Goal: Task Accomplishment & Management: Complete application form

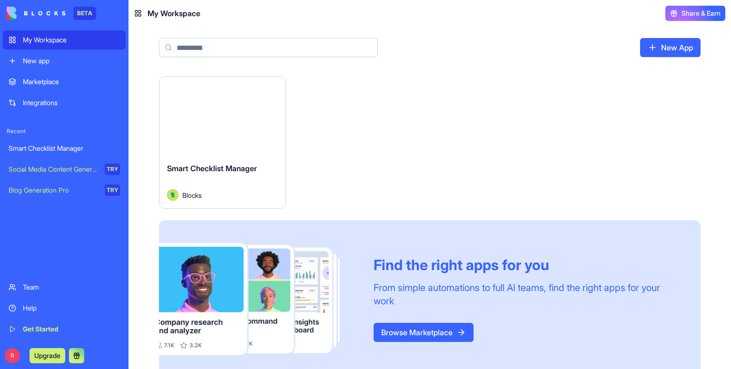
click at [46, 287] on div "Team" at bounding box center [71, 288] width 97 height 10
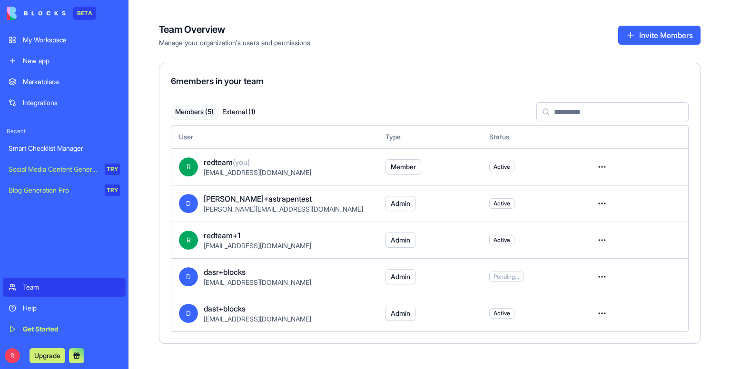
click at [315, 86] on div "6 members in your team" at bounding box center [430, 81] width 518 height 13
click at [645, 31] on button "Invite Members" at bounding box center [659, 35] width 82 height 19
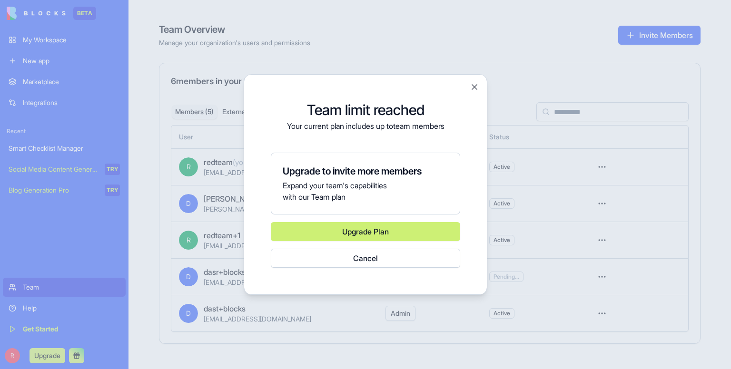
click at [309, 229] on link "Upgrade Plan" at bounding box center [365, 231] width 189 height 19
drag, startPoint x: 332, startPoint y: 123, endPoint x: 339, endPoint y: 128, distance: 9.5
click at [331, 124] on p "Your current plan includes up to team members" at bounding box center [365, 125] width 189 height 11
click at [472, 87] on button "Close" at bounding box center [475, 87] width 10 height 10
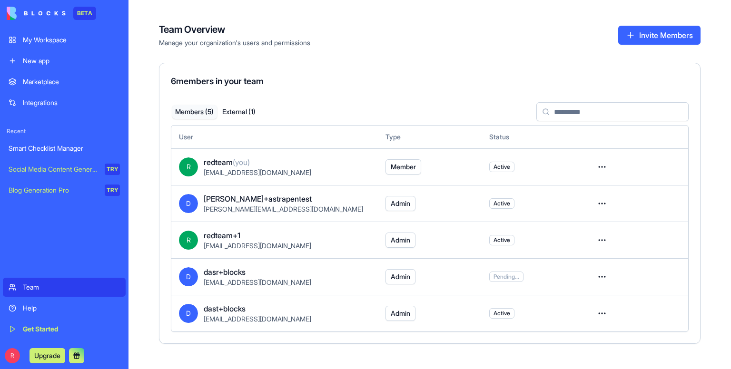
click at [339, 81] on div "6 members in your team" at bounding box center [430, 81] width 518 height 13
click at [600, 117] on input at bounding box center [612, 111] width 152 height 19
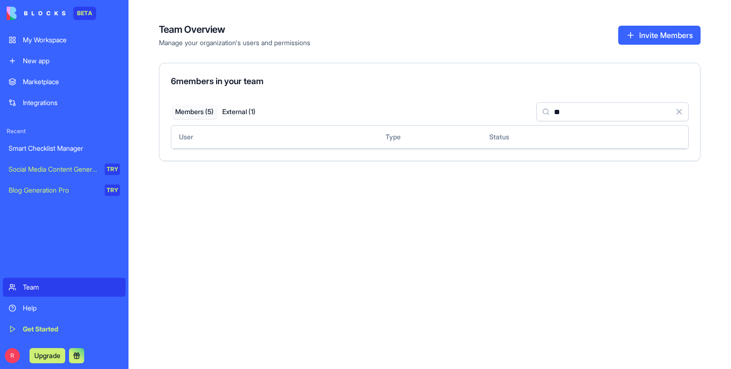
type input "**"
click at [655, 33] on button "Invite Members" at bounding box center [659, 35] width 82 height 19
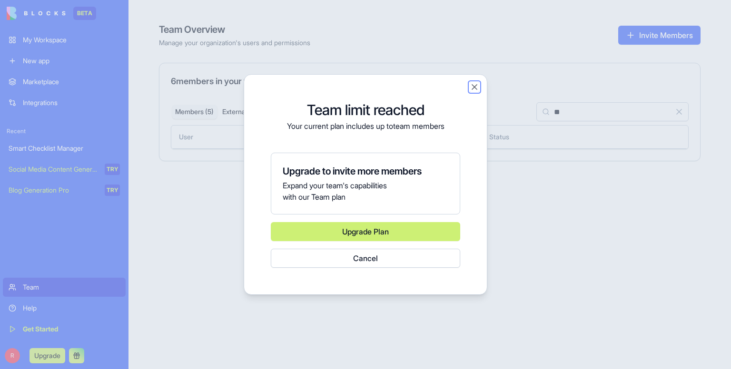
click at [478, 86] on button "Close" at bounding box center [475, 87] width 10 height 10
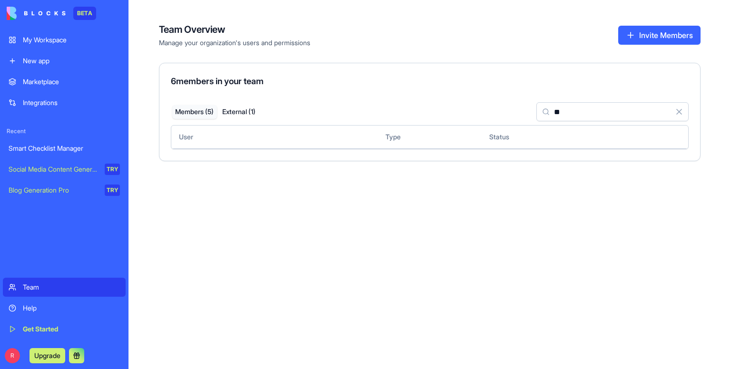
click at [34, 43] on div "My Workspace" at bounding box center [71, 40] width 97 height 10
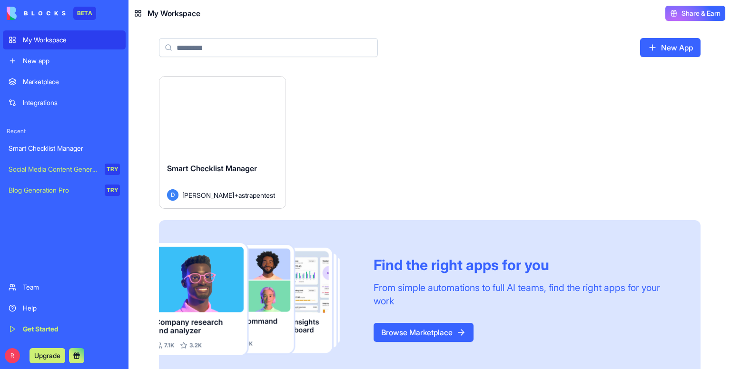
click at [338, 50] on input at bounding box center [268, 47] width 219 height 19
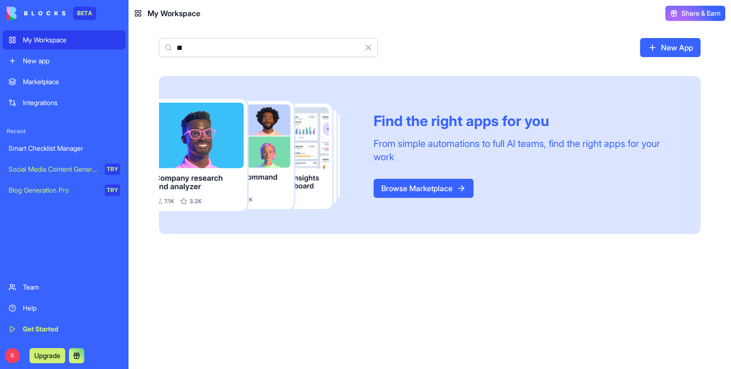
type input "**"
click at [299, 14] on header "My Workspace Share & Earn" at bounding box center [429, 13] width 602 height 27
click at [714, 15] on span "Share & Earn" at bounding box center [700, 14] width 39 height 10
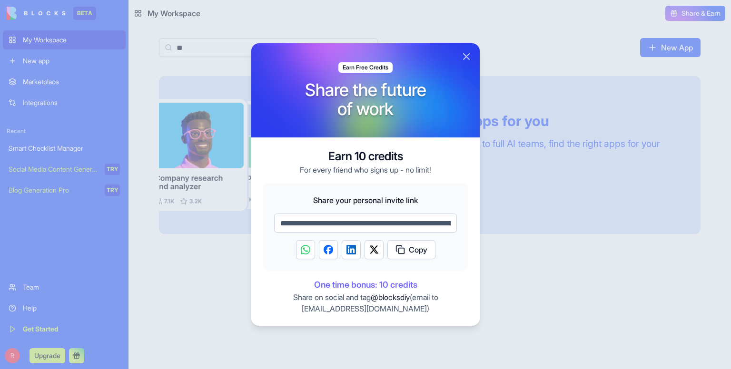
click at [331, 224] on input "**********" at bounding box center [365, 223] width 183 height 19
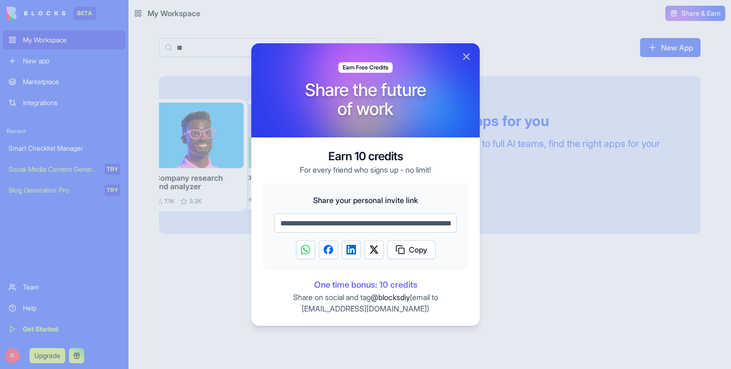
click at [331, 224] on input "**********" at bounding box center [365, 223] width 183 height 19
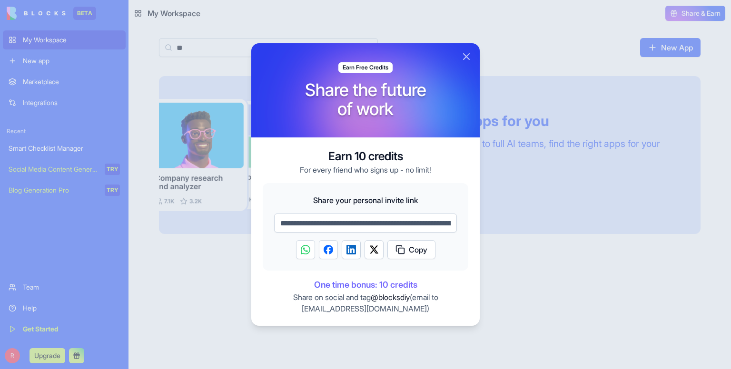
click at [331, 224] on input "**********" at bounding box center [365, 223] width 183 height 19
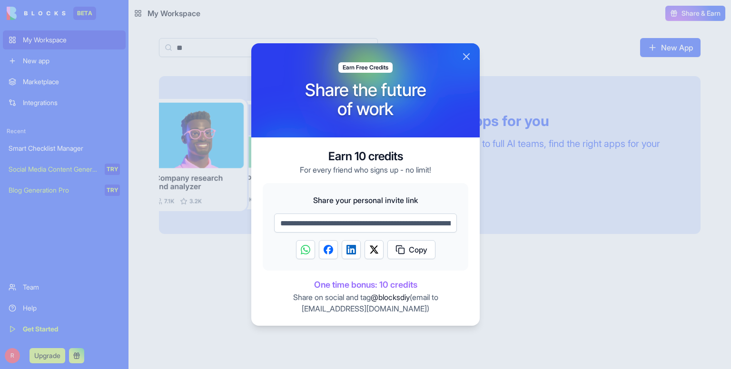
click at [462, 61] on button "Close" at bounding box center [466, 56] width 11 height 11
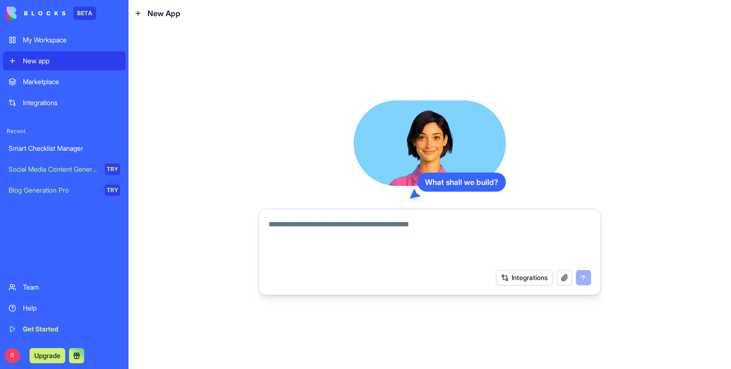
click at [294, 146] on div "What shall we build? Integrations" at bounding box center [429, 197] width 343 height 195
click at [428, 235] on textarea at bounding box center [429, 242] width 323 height 46
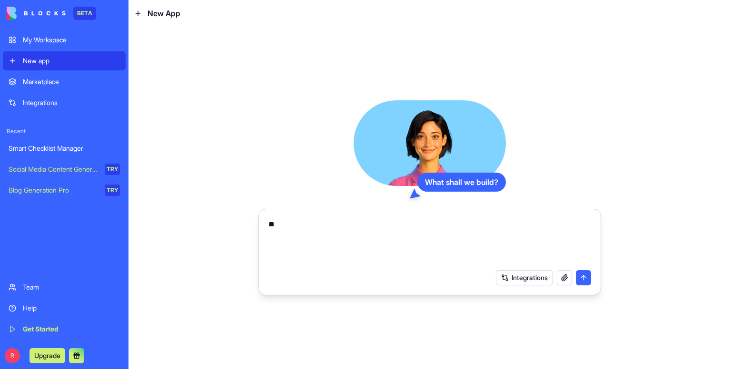
type textarea "**"
click at [585, 279] on button "submit" at bounding box center [583, 277] width 15 height 15
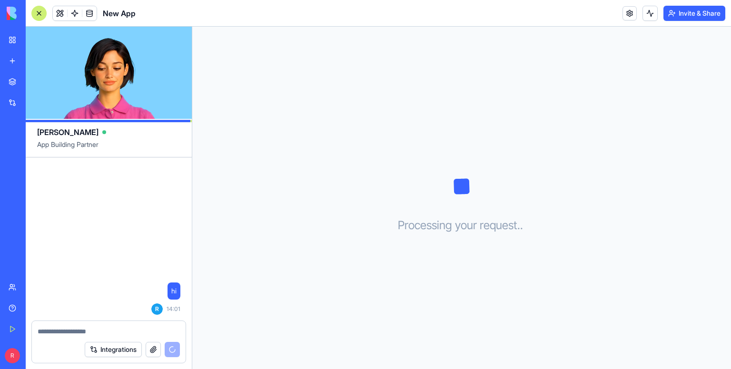
click at [579, 168] on div "Processing your request . . ." at bounding box center [461, 198] width 539 height 343
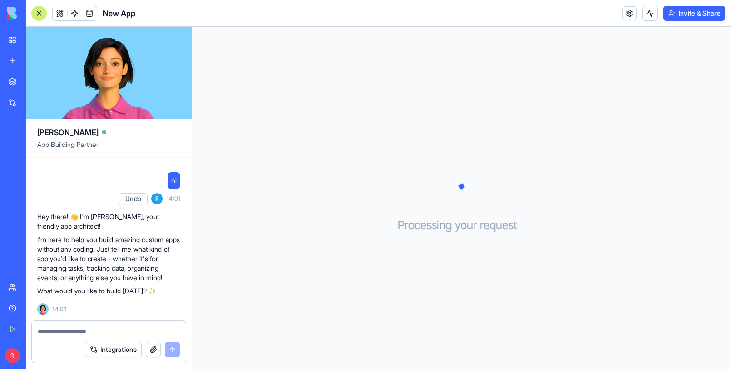
click at [88, 332] on textarea at bounding box center [109, 332] width 142 height 10
type textarea "**"
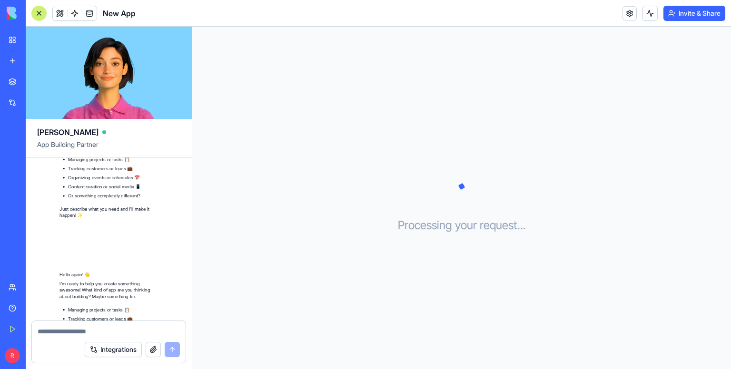
scroll to position [588, 0]
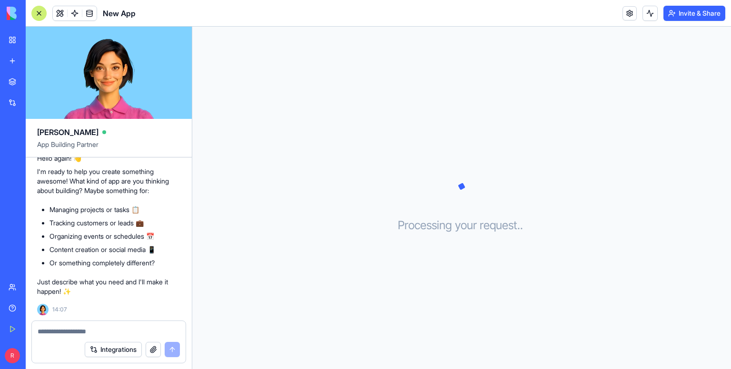
click at [35, 150] on div "Smart Checklist Manager" at bounding box center [22, 149] width 27 height 10
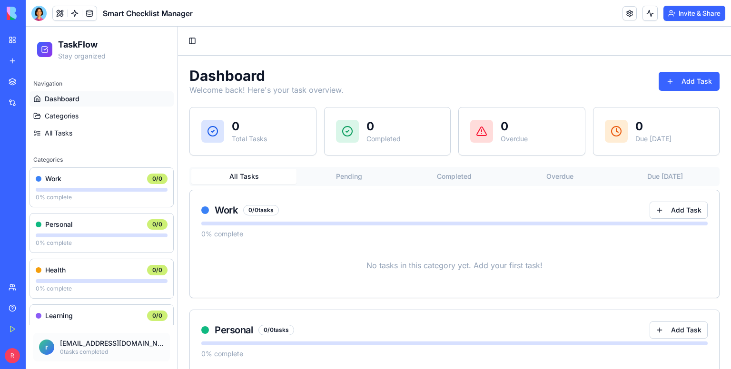
click at [302, 87] on p "Welcome back! Here's your task overview." at bounding box center [266, 89] width 154 height 11
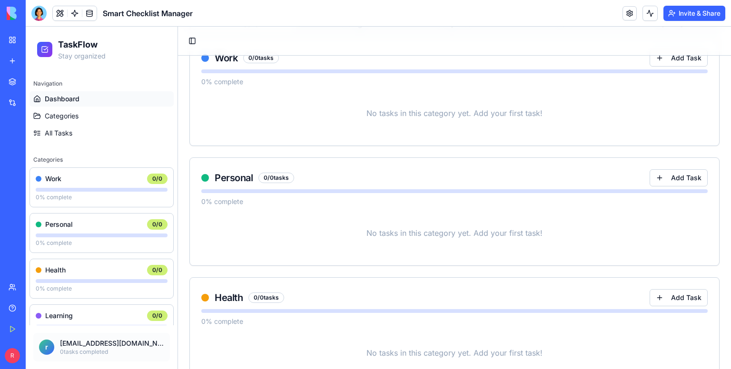
scroll to position [285, 0]
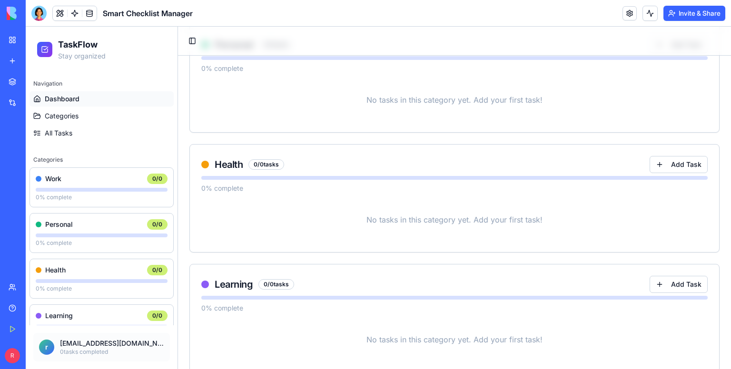
click at [272, 85] on p "No tasks in this category yet. Add your first task!" at bounding box center [454, 100] width 506 height 42
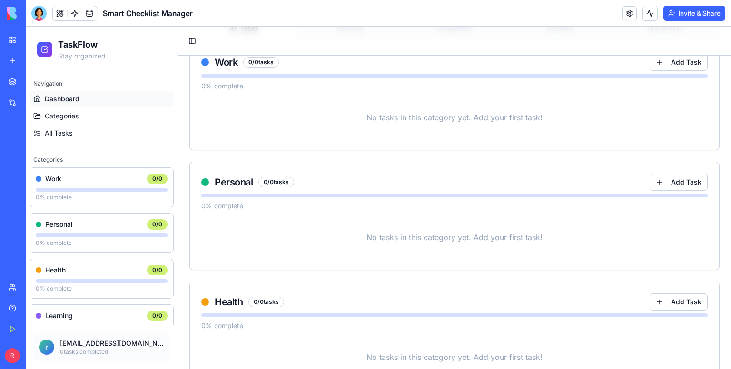
scroll to position [0, 0]
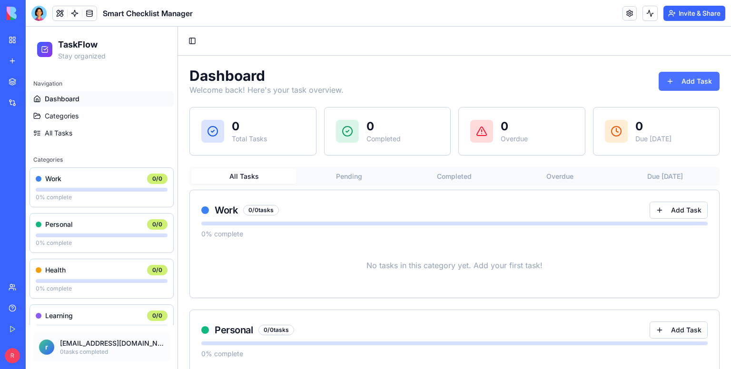
click at [691, 78] on button "Add Task" at bounding box center [688, 81] width 61 height 19
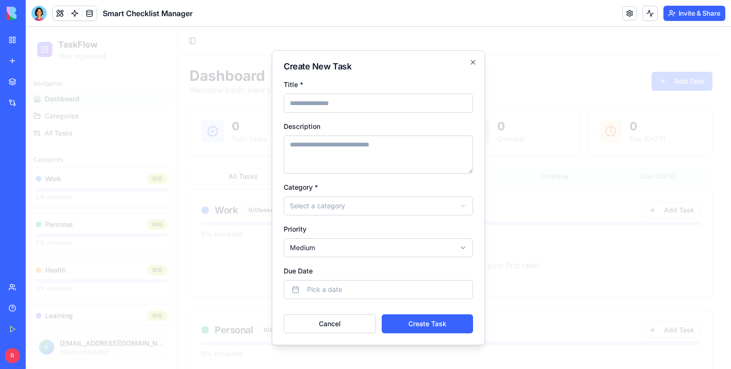
click at [345, 96] on input "Title *" at bounding box center [378, 103] width 189 height 19
type input "****"
click at [348, 146] on textarea "Description" at bounding box center [378, 155] width 189 height 38
type textarea "***"
click at [370, 206] on body "TaskFlow Stay organized Navigation Dashboard Categories All Tasks Categories Wo…" at bounding box center [375, 348] width 698 height 643
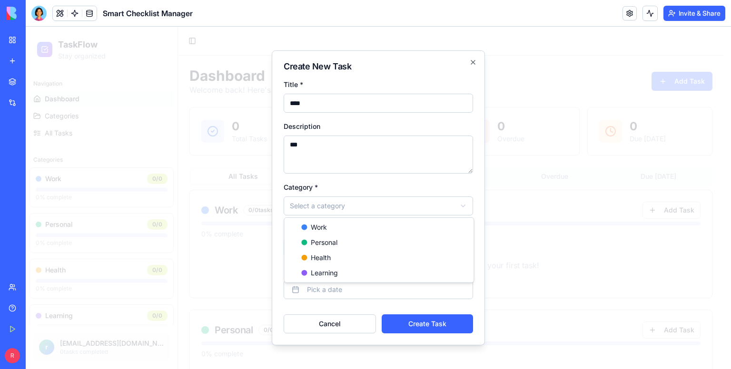
select select "*****"
click at [343, 253] on body "TaskFlow Stay organized Navigation Dashboard Categories All Tasks Categories Wo…" at bounding box center [375, 348] width 698 height 643
select select "***"
click at [339, 289] on button "Pick a date" at bounding box center [378, 289] width 189 height 19
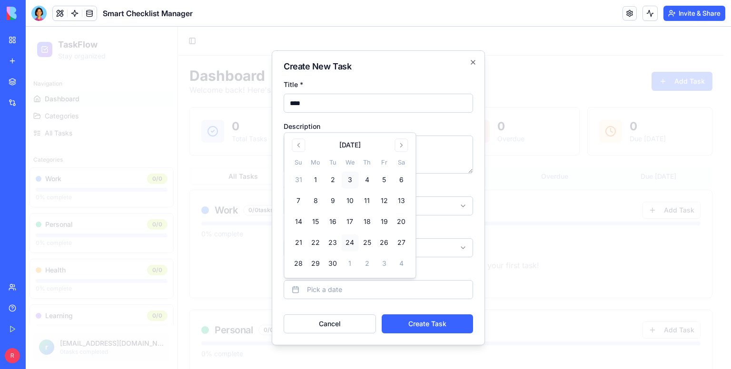
click at [344, 235] on button "24" at bounding box center [349, 243] width 17 height 17
click at [290, 120] on div "Description ***" at bounding box center [378, 146] width 189 height 53
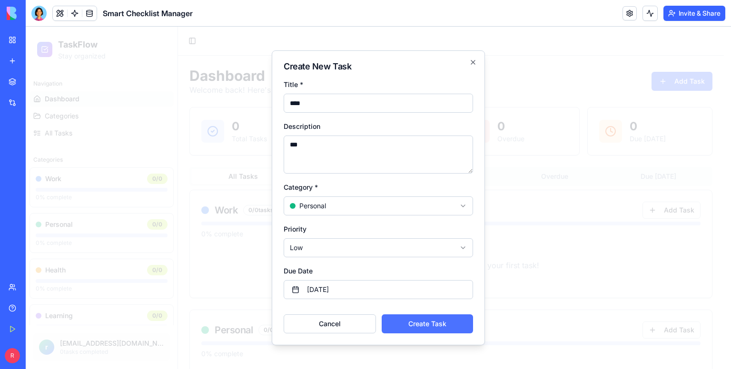
click at [422, 325] on button "Create Task" at bounding box center [427, 323] width 91 height 19
select select
select select "******"
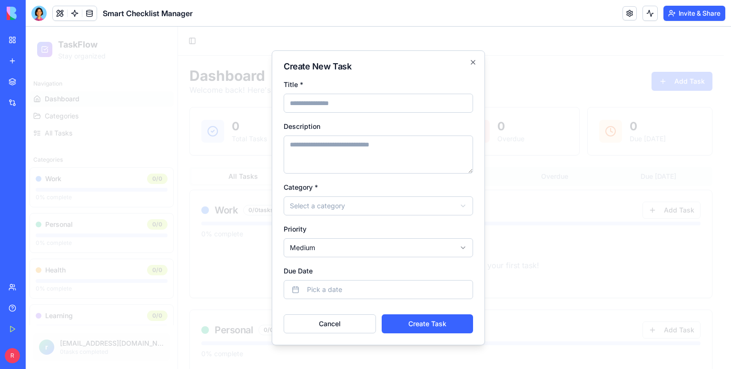
click at [231, 59] on div at bounding box center [378, 198] width 705 height 343
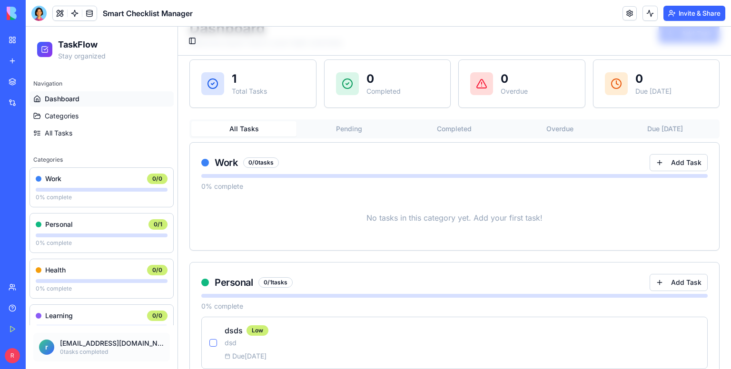
scroll to position [238, 0]
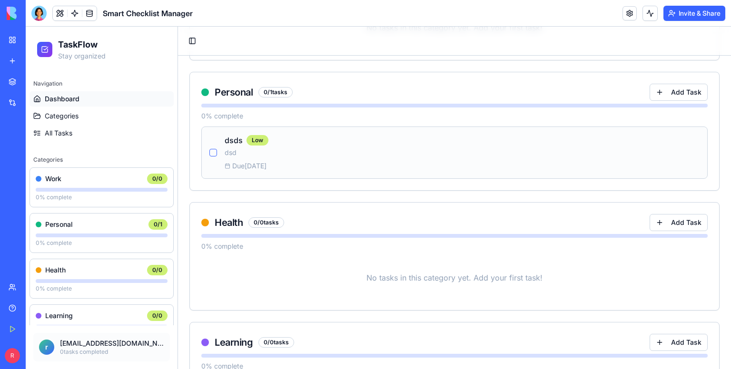
click at [213, 155] on button "button" at bounding box center [213, 153] width 8 height 8
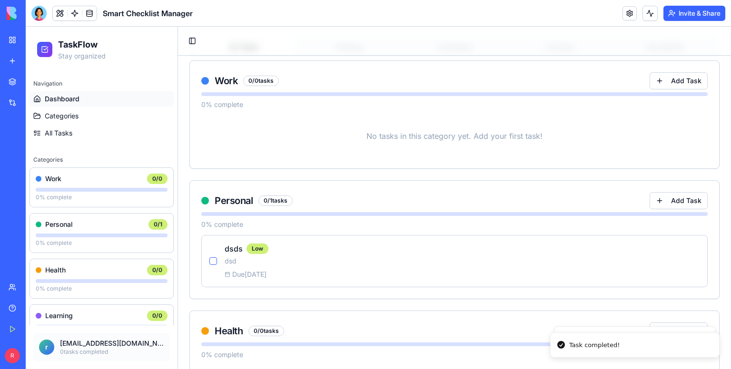
scroll to position [119, 0]
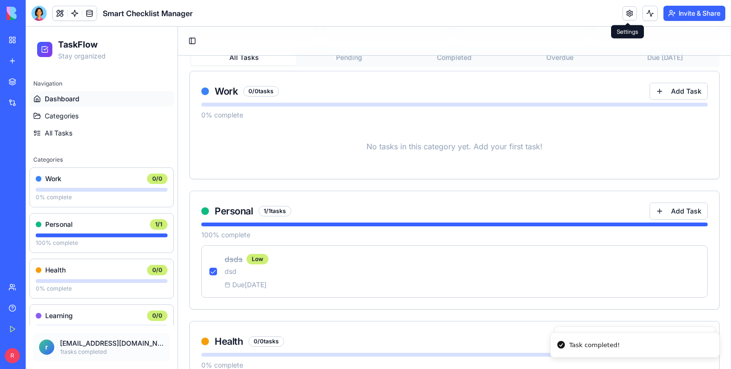
click at [631, 13] on link at bounding box center [629, 13] width 14 height 14
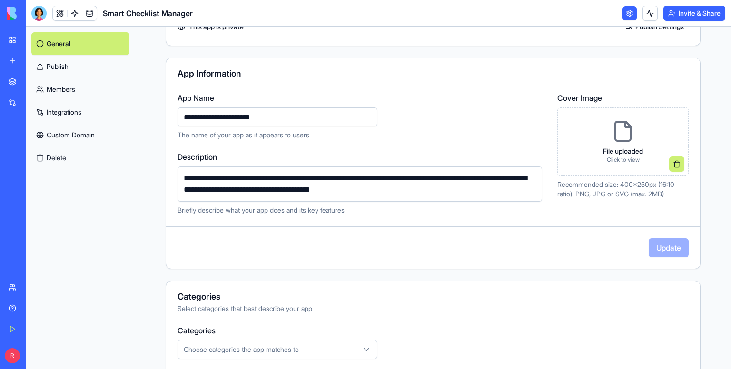
scroll to position [55, 0]
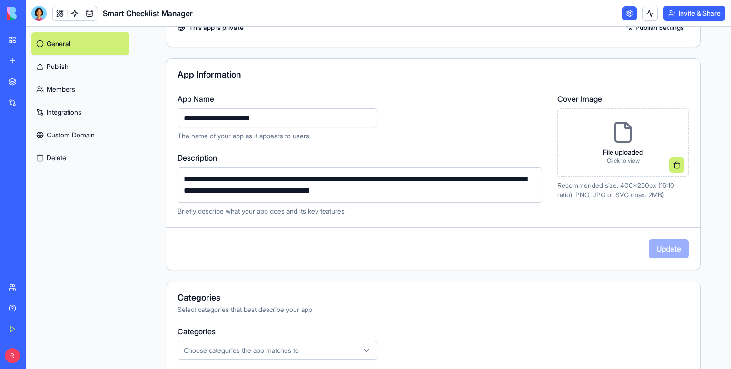
click at [634, 152] on p "File uploaded" at bounding box center [623, 152] width 40 height 10
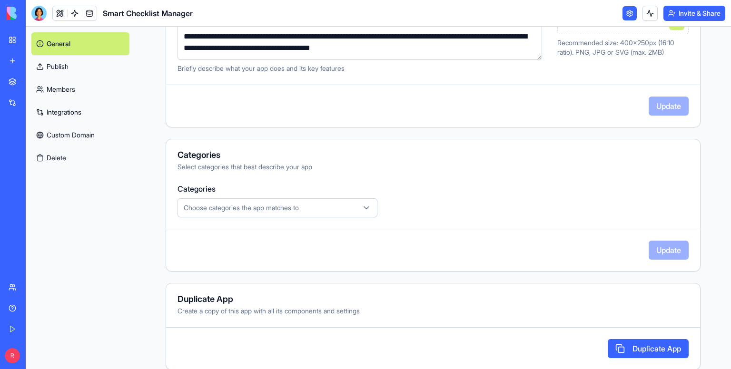
click at [65, 90] on link "Members" at bounding box center [80, 89] width 98 height 23
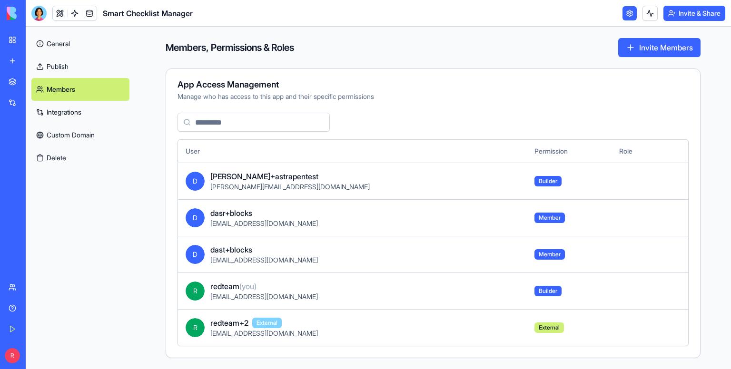
click at [93, 108] on link "Integrations" at bounding box center [80, 112] width 98 height 23
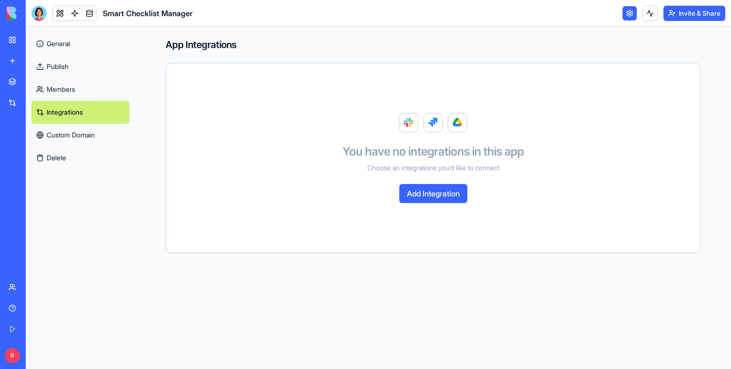
click at [88, 136] on link "Custom Domain" at bounding box center [80, 135] width 98 height 23
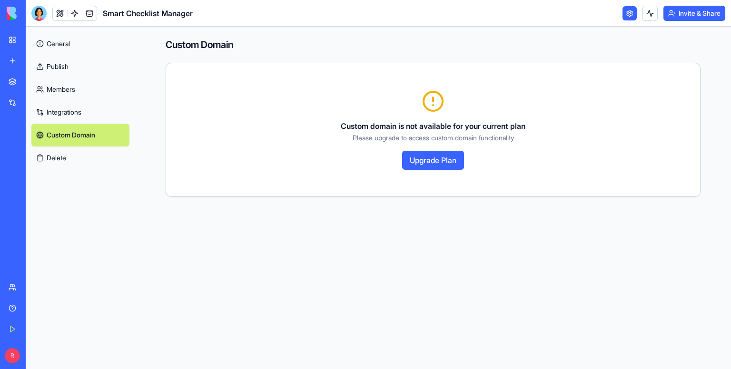
click at [34, 34] on link "My Workspace" at bounding box center [22, 39] width 38 height 19
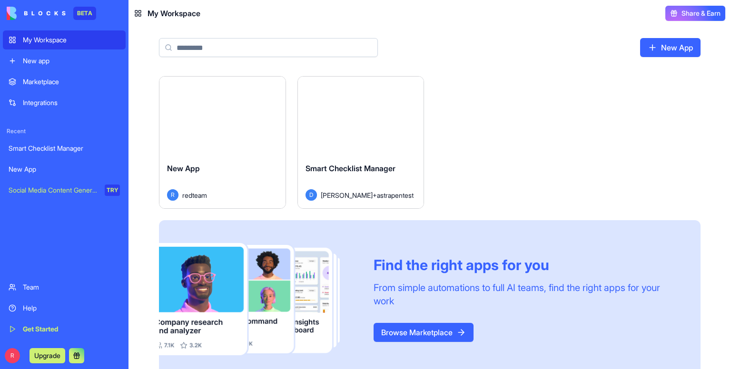
click at [17, 349] on div "R Upgrade" at bounding box center [47, 355] width 81 height 15
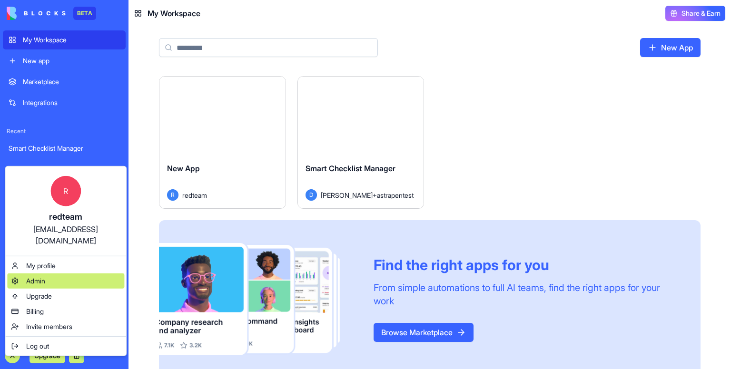
click at [52, 274] on div "Admin" at bounding box center [65, 281] width 117 height 15
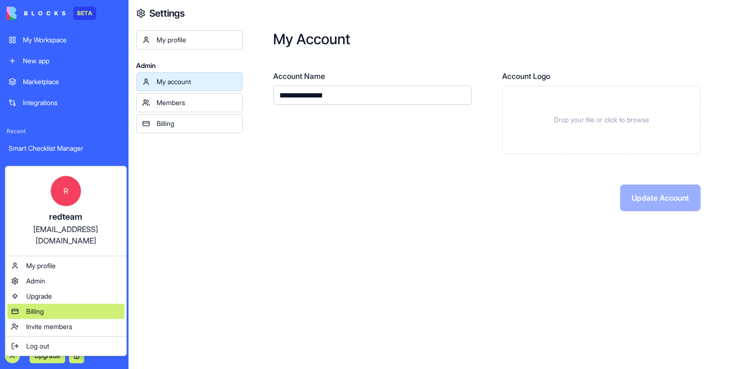
click at [54, 304] on div "Billing" at bounding box center [65, 311] width 117 height 15
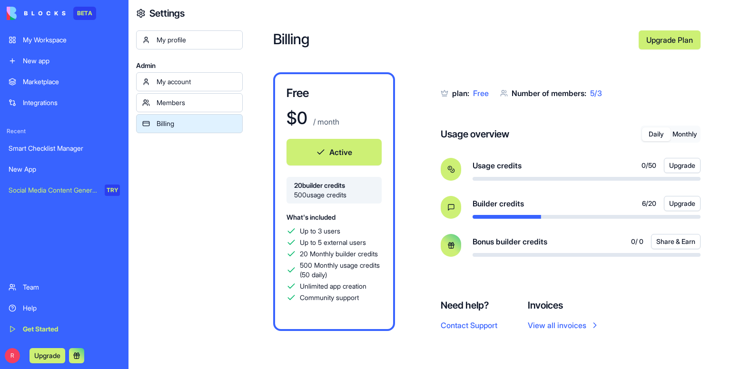
click at [192, 104] on div "Members" at bounding box center [197, 103] width 80 height 10
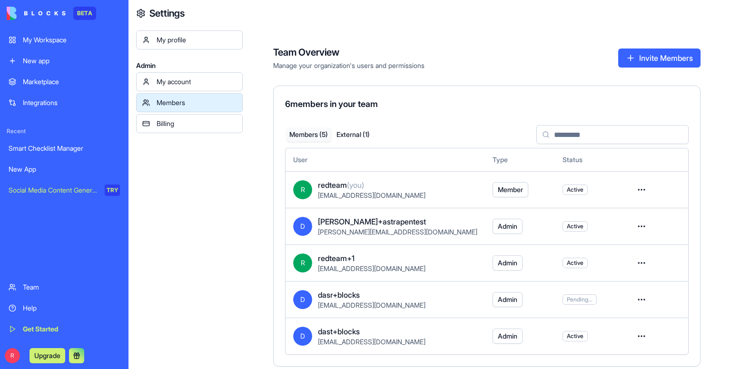
click at [213, 189] on div "My profile Admin My account Members Billing" at bounding box center [189, 214] width 107 height 369
click at [195, 120] on div "Billing" at bounding box center [197, 124] width 80 height 10
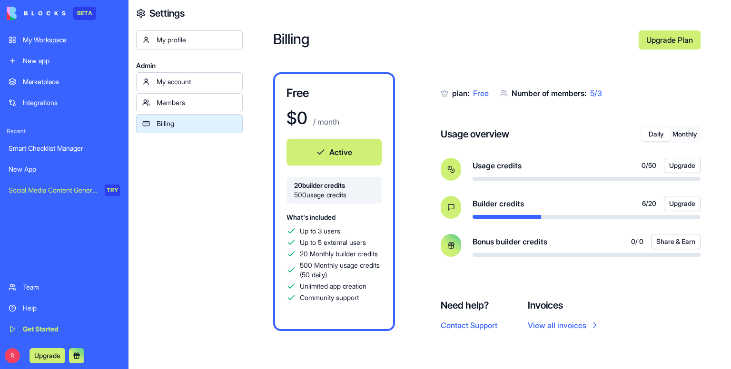
click at [674, 39] on link "Upgrade Plan" at bounding box center [669, 39] width 62 height 19
click at [563, 330] on link "View all invoices" at bounding box center [564, 325] width 72 height 11
